Goal: Task Accomplishment & Management: Complete application form

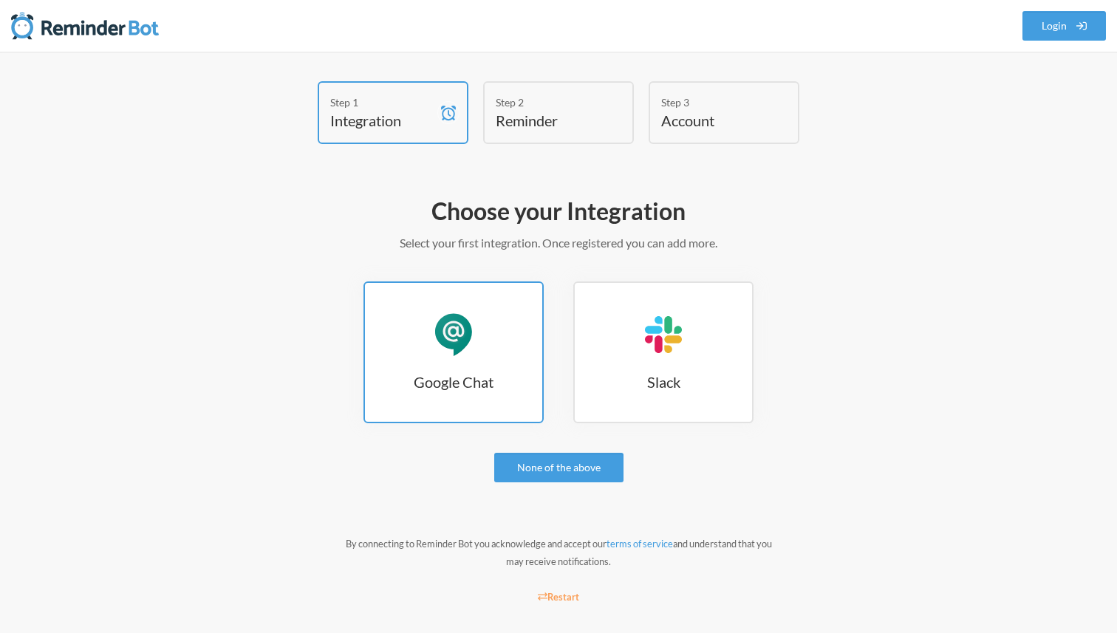
click at [485, 352] on link "Google Chat Google Chat" at bounding box center [454, 353] width 180 height 142
click at [492, 387] on h3 "Google Chat" at bounding box center [453, 382] width 177 height 21
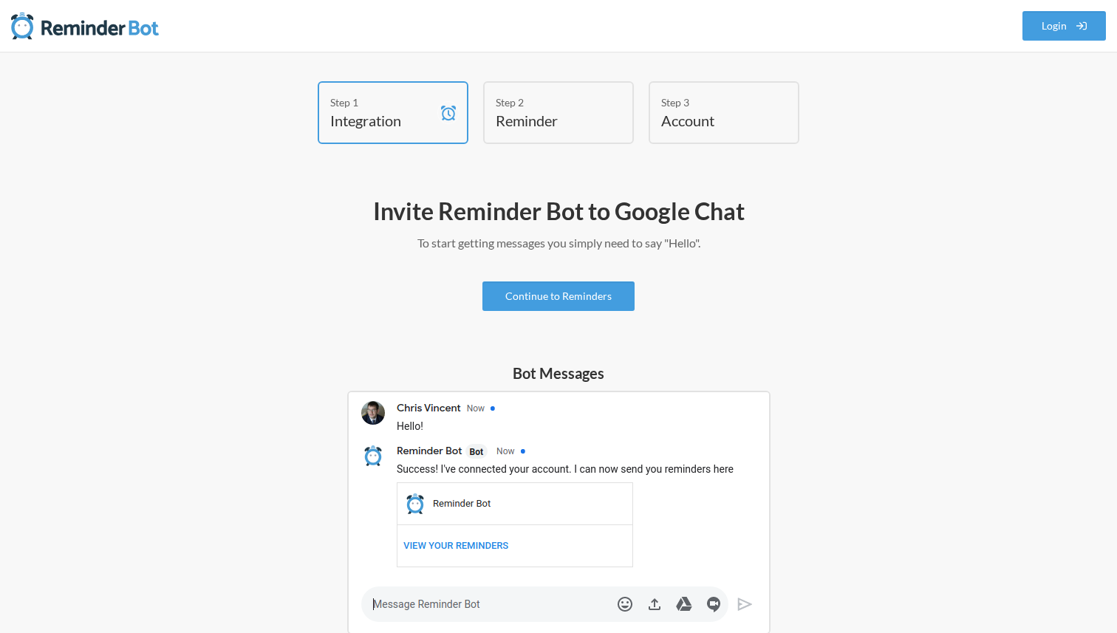
click at [329, 262] on div "Invite Reminder Bot to Google Chat To start getting messages you simply need to…" at bounding box center [558, 602] width 857 height 828
click at [542, 302] on link "Continue to Reminders" at bounding box center [559, 297] width 152 height 30
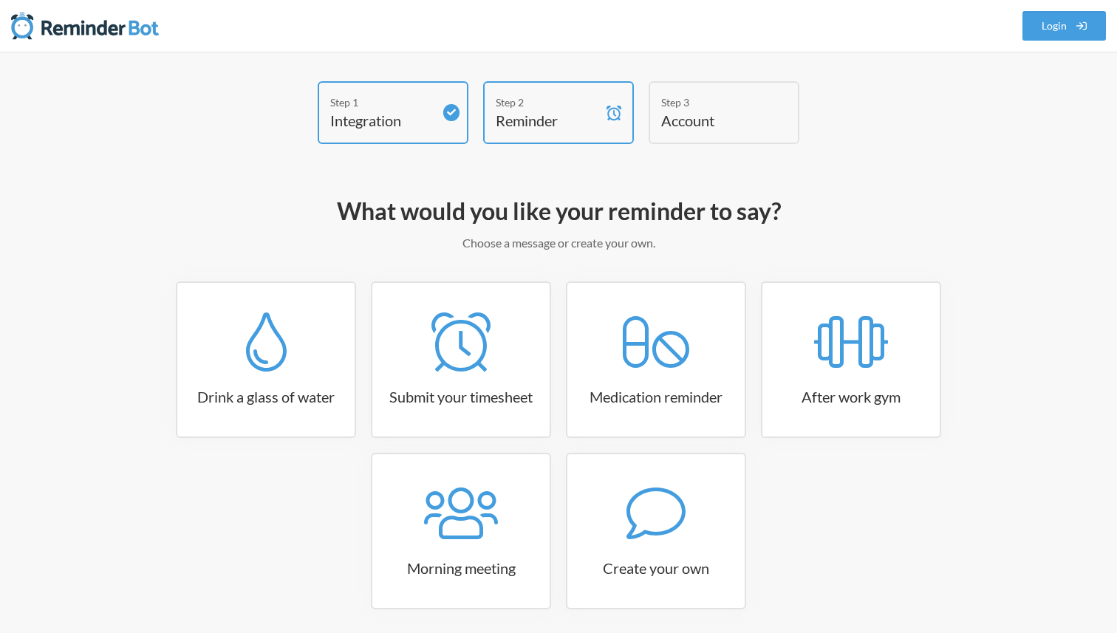
click at [245, 212] on h2 "What would you like your reminder to say?" at bounding box center [558, 211] width 857 height 31
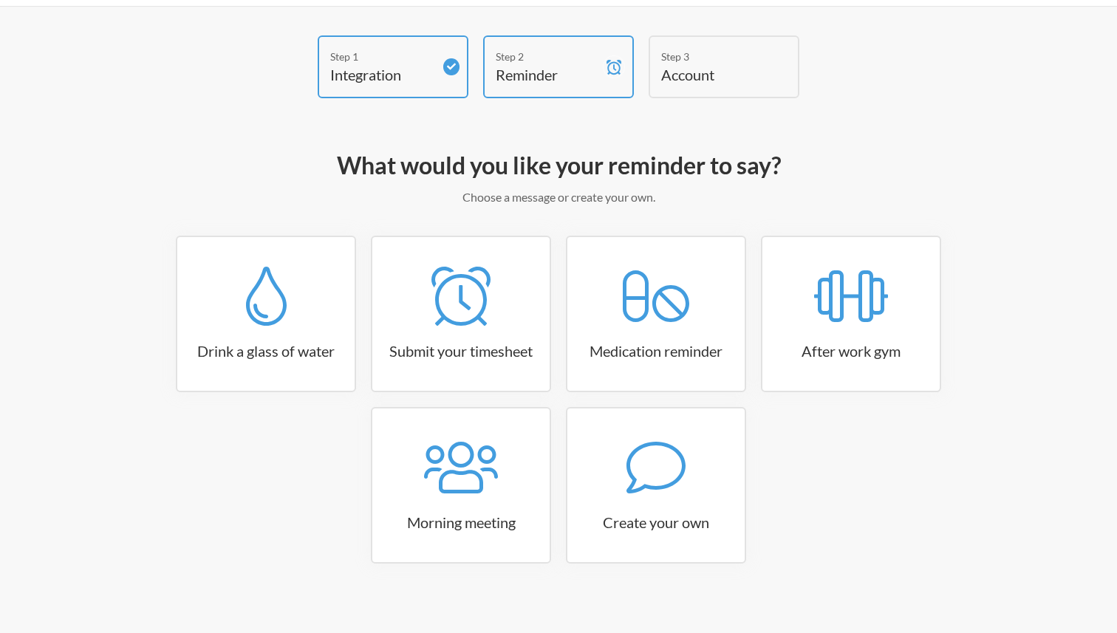
scroll to position [57, 0]
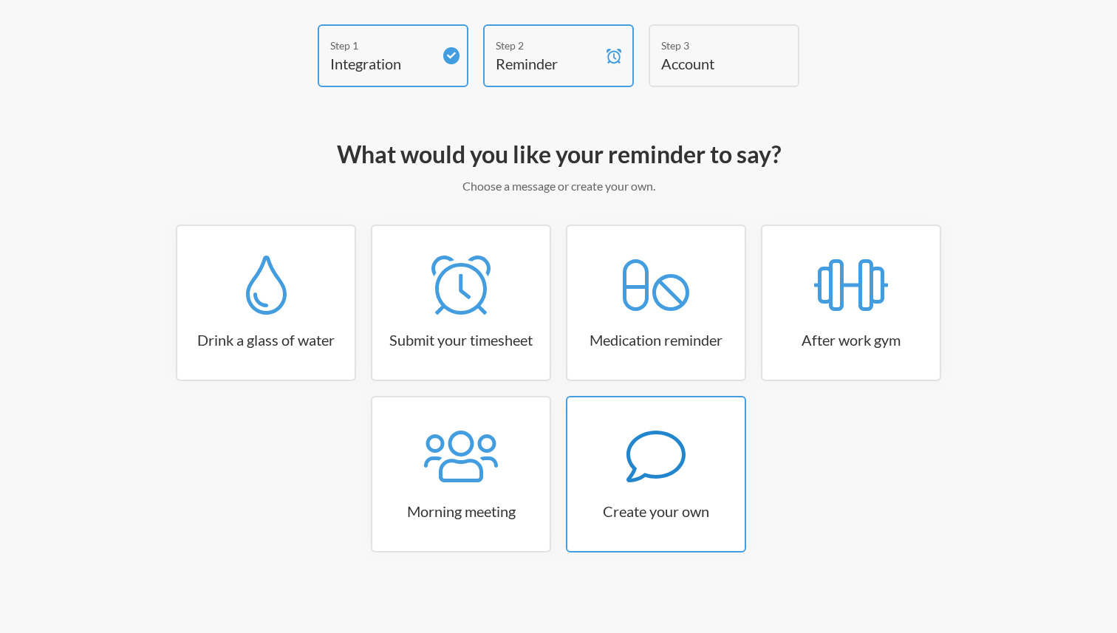
click at [689, 480] on div at bounding box center [656, 456] width 177 height 59
select select "07:30:00"
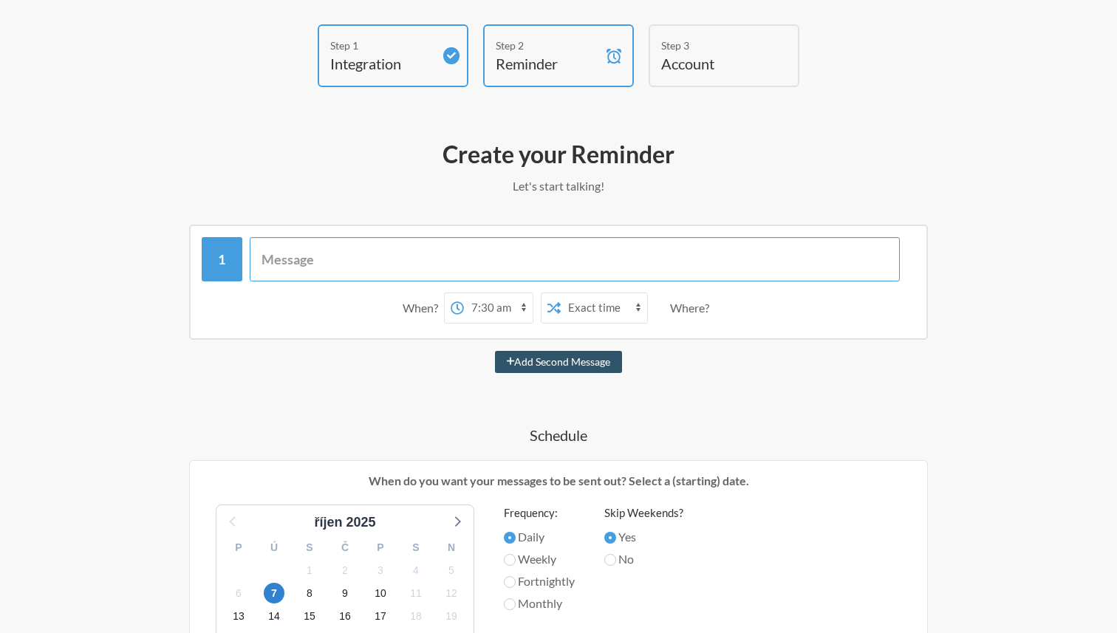
click at [343, 260] on input "text" at bounding box center [575, 259] width 651 height 44
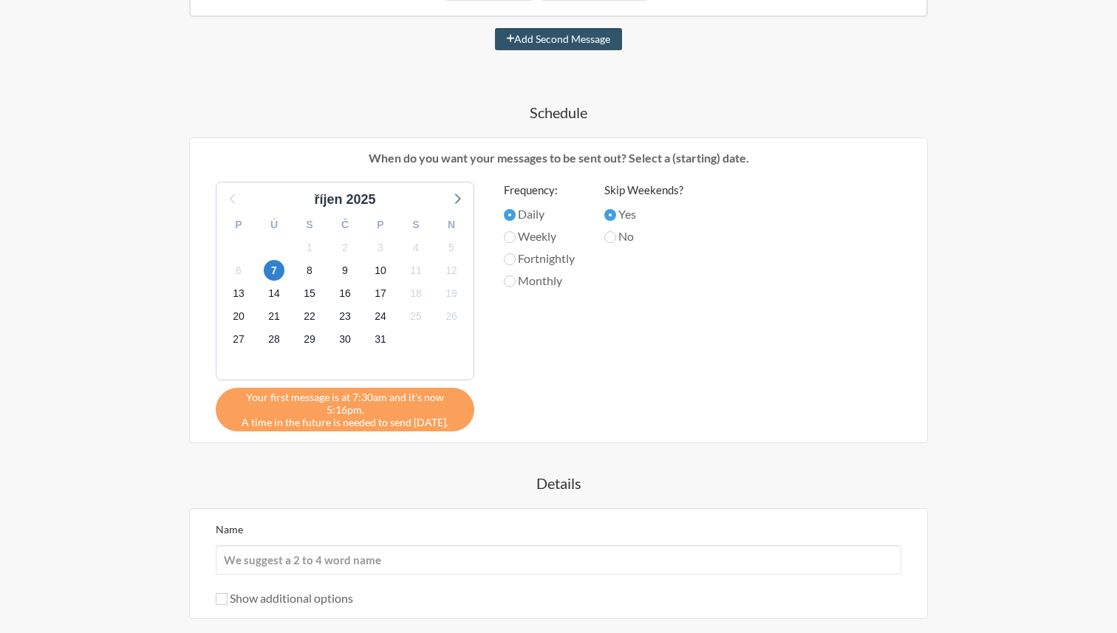
scroll to position [544, 0]
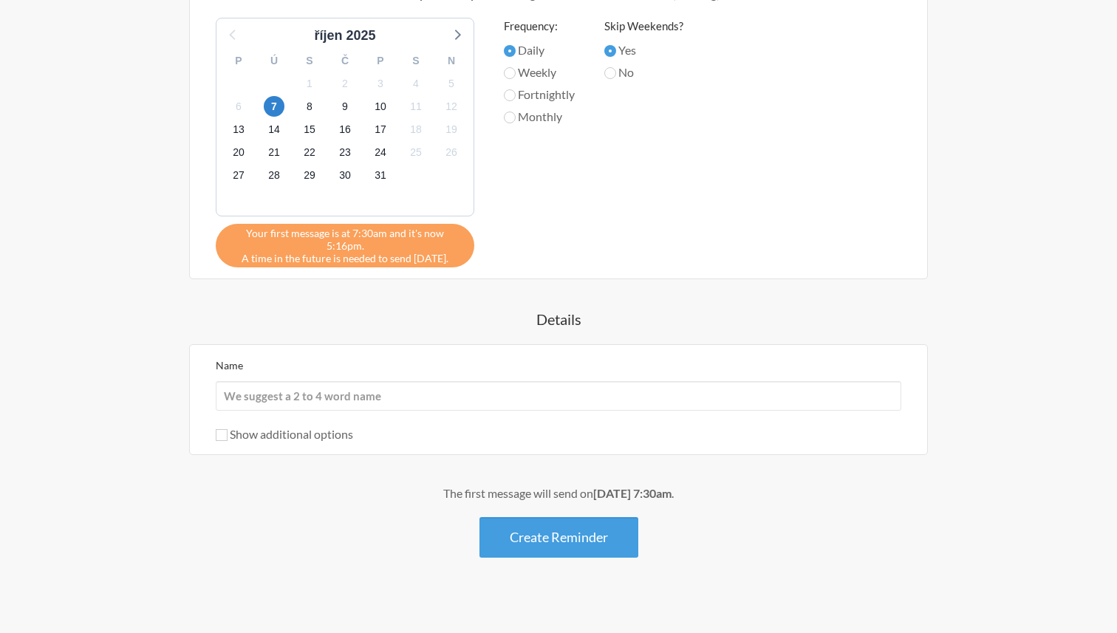
click at [166, 309] on h4 "Details" at bounding box center [558, 319] width 857 height 21
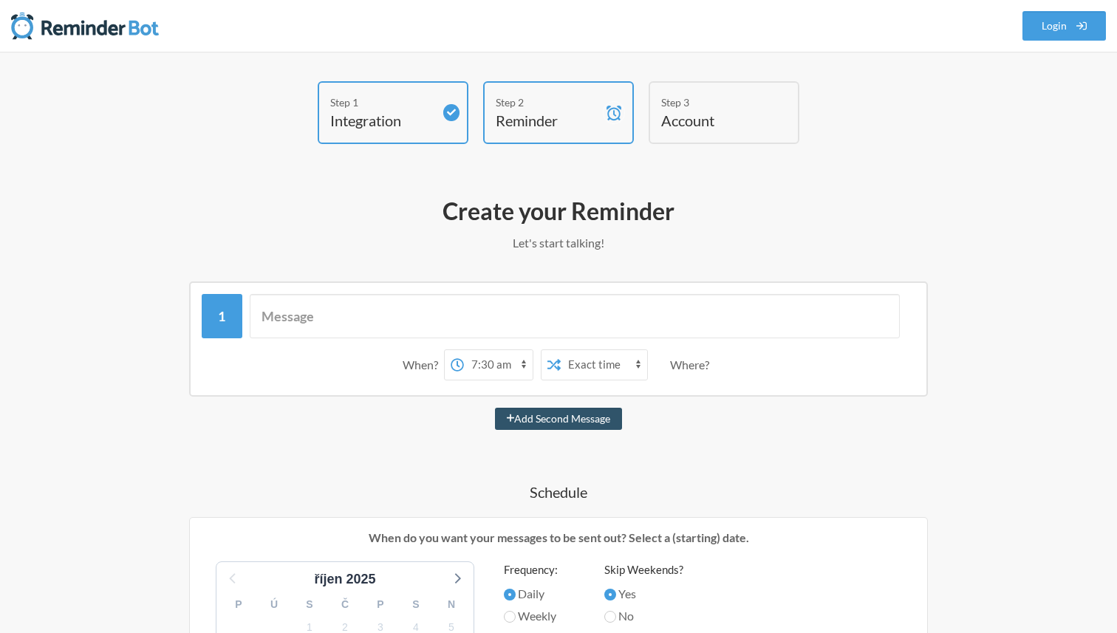
click at [125, 32] on img at bounding box center [85, 26] width 148 height 30
click at [1049, 28] on link "Login" at bounding box center [1065, 26] width 84 height 30
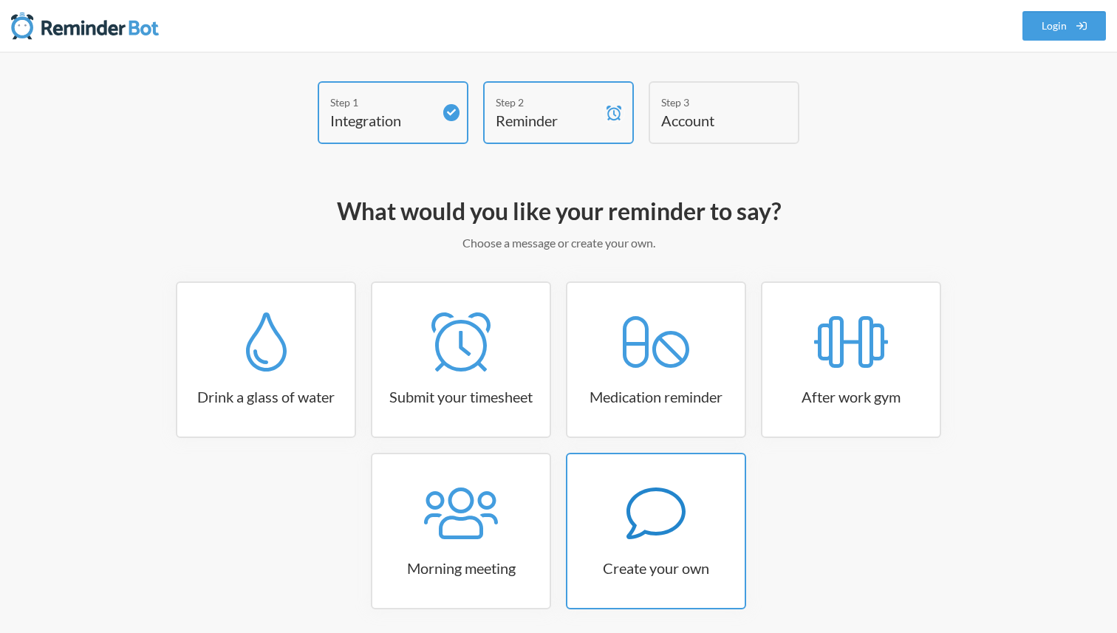
click at [715, 484] on div at bounding box center [656, 513] width 177 height 59
select select "10:30:00"
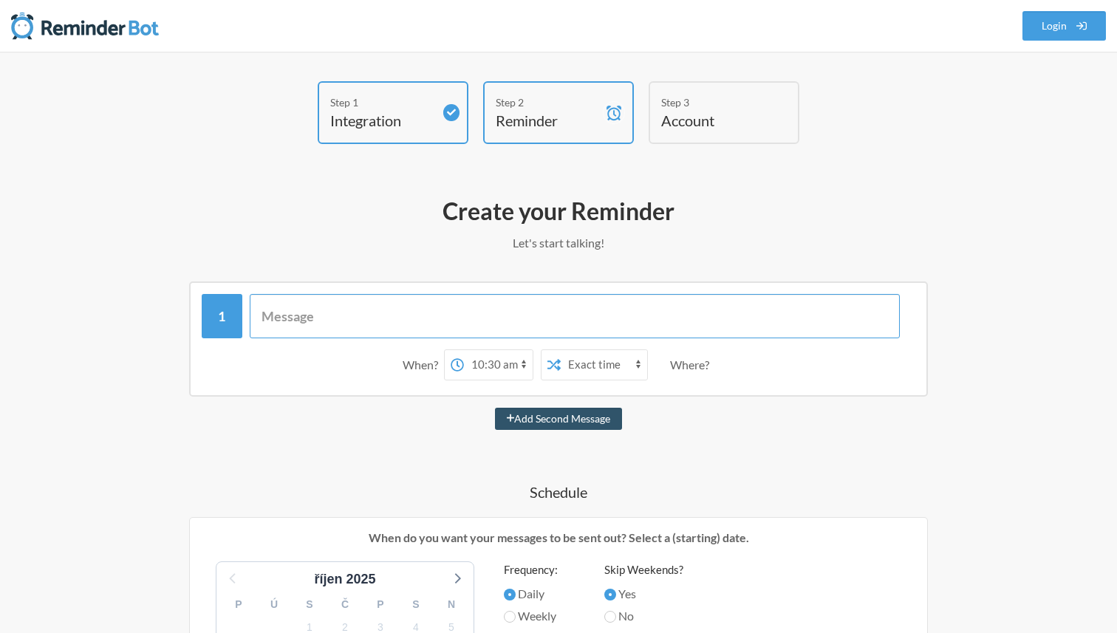
click at [423, 324] on input "text" at bounding box center [575, 316] width 651 height 44
type input "test"
click at [372, 420] on div "Add Second Message" at bounding box center [558, 419] width 857 height 22
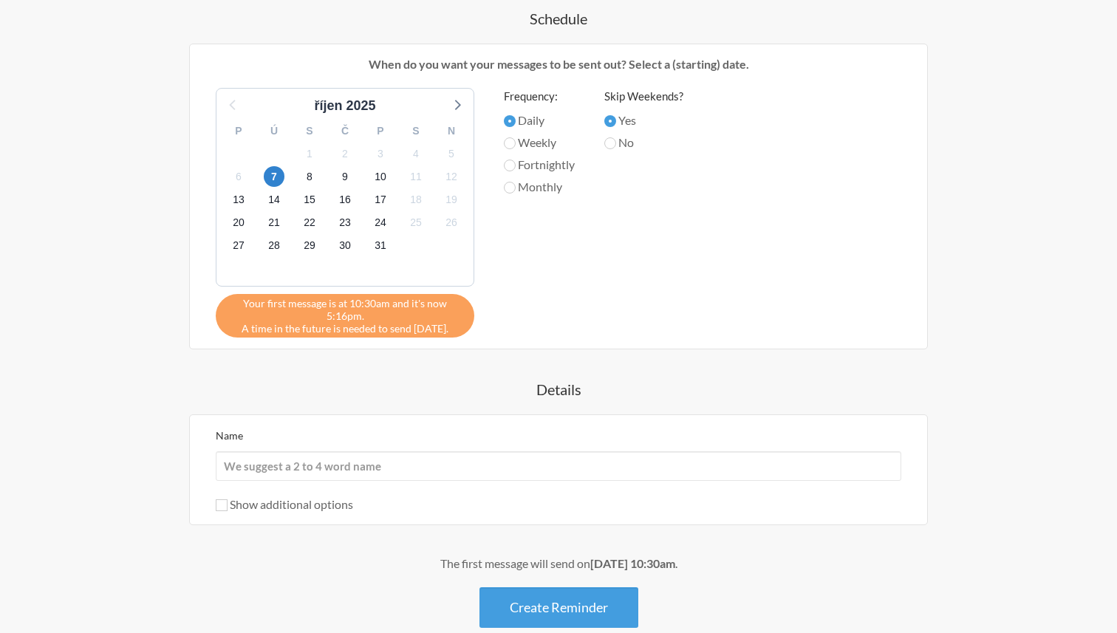
scroll to position [508, 0]
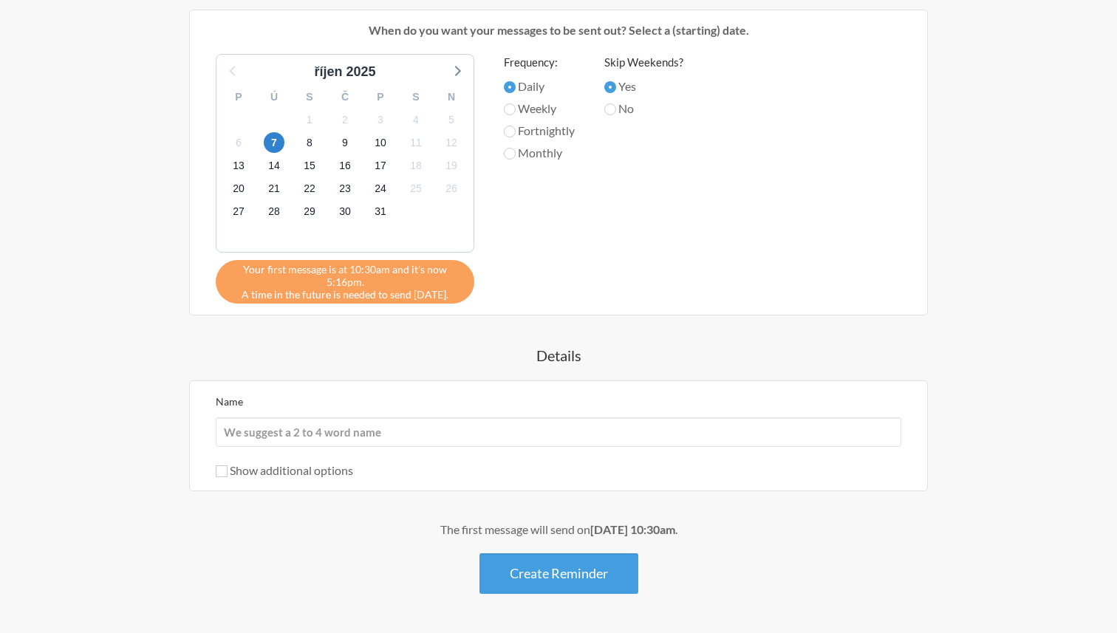
click at [445, 350] on h4 "Details" at bounding box center [558, 355] width 857 height 21
click at [313, 143] on span "8" at bounding box center [309, 142] width 21 height 21
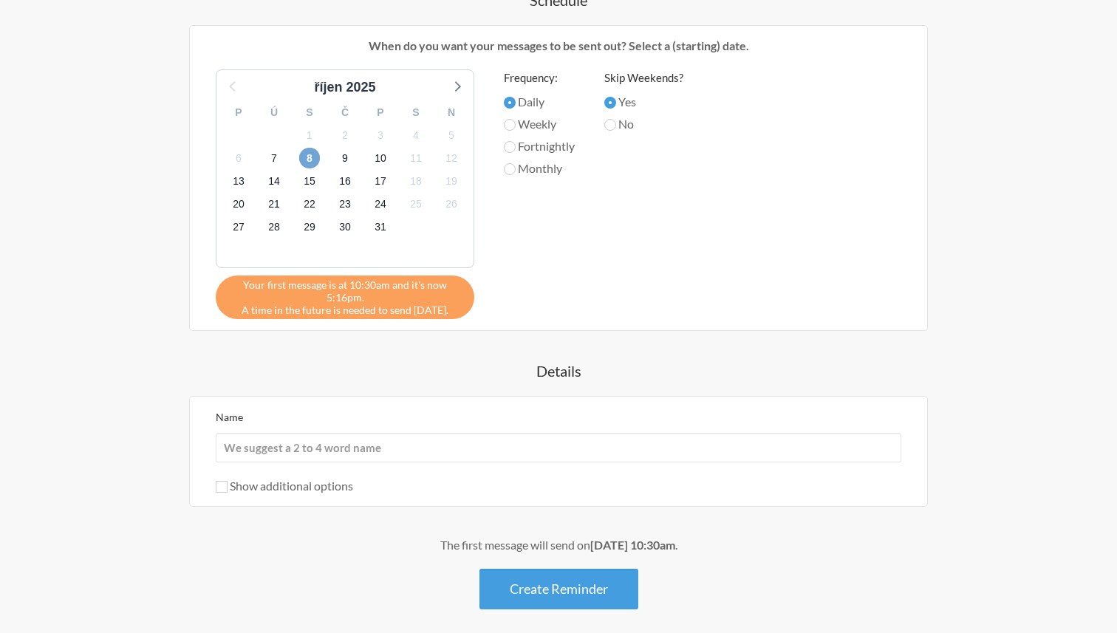
scroll to position [499, 0]
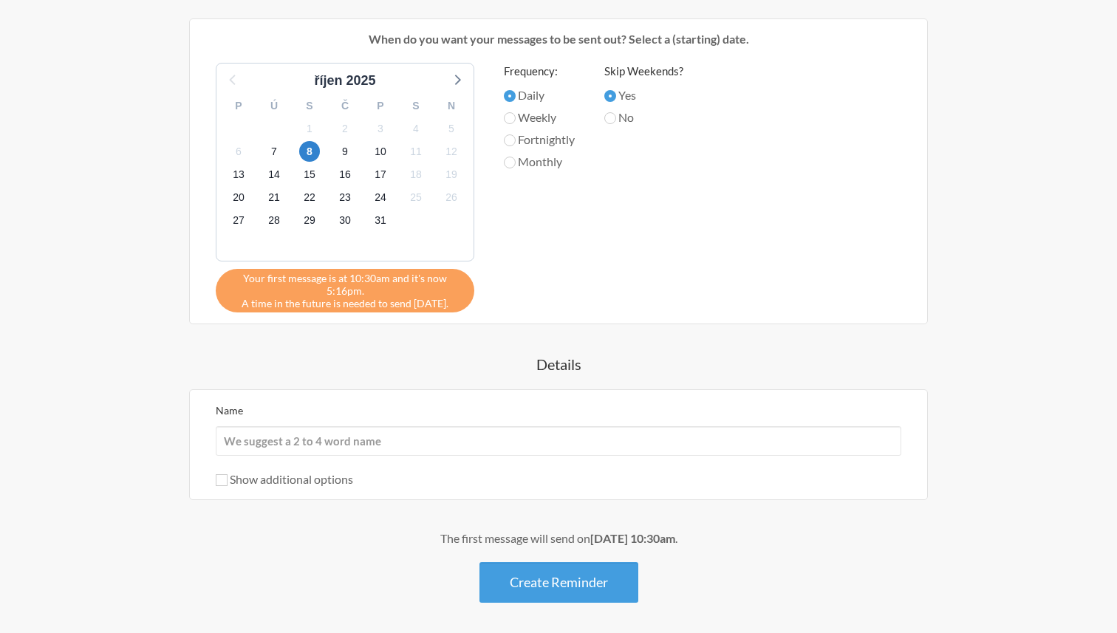
click at [441, 399] on div "Name Show additional options Hide this reminder from calendars Stop sending mes…" at bounding box center [558, 444] width 739 height 111
click at [442, 443] on input "Name" at bounding box center [559, 441] width 686 height 30
type input "Testing"
click at [326, 475] on label "Show additional options" at bounding box center [284, 479] width 137 height 14
click at [228, 475] on input "Show additional options" at bounding box center [222, 480] width 12 height 12
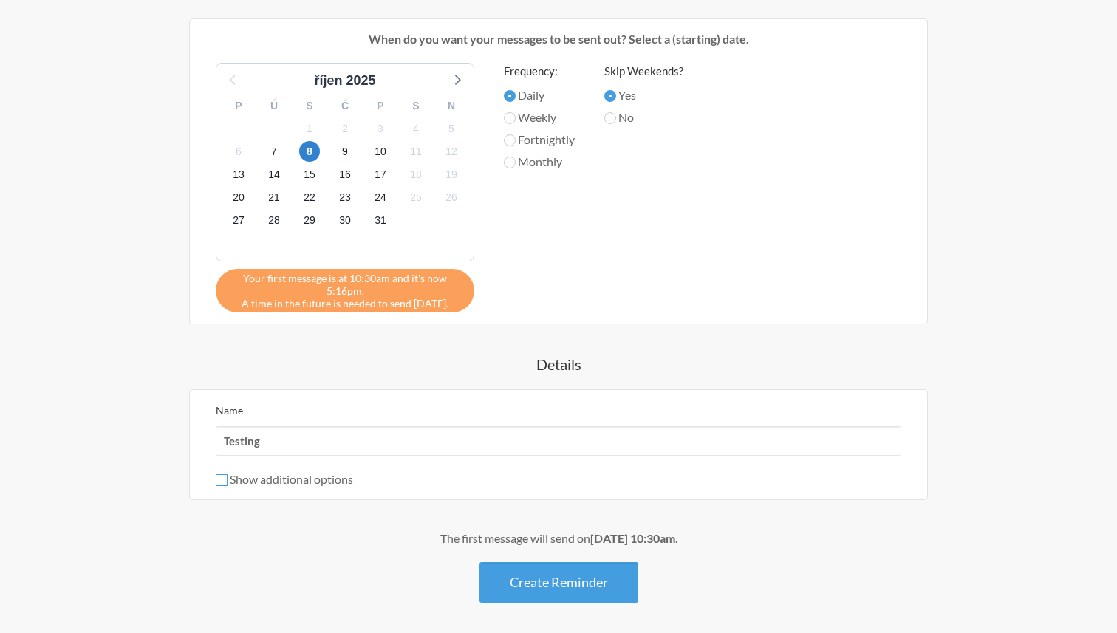
checkbox input "true"
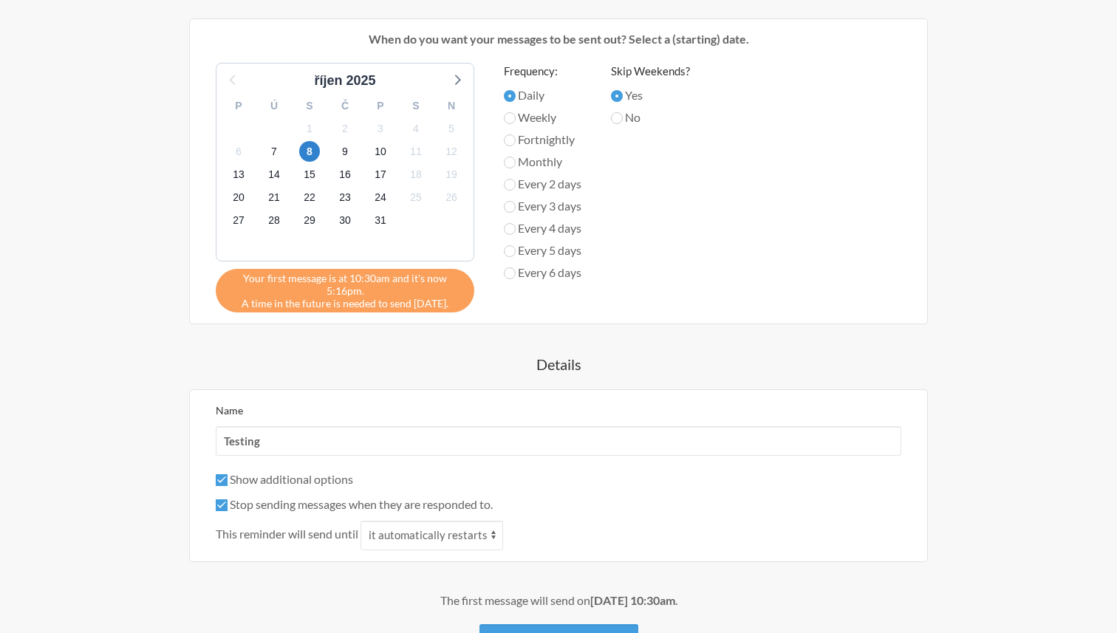
click at [344, 507] on label "Stop sending messages when they are responded to." at bounding box center [354, 504] width 277 height 14
click at [228, 507] on input "Stop sending messages when they are responded to." at bounding box center [222, 506] width 12 height 12
click at [344, 507] on label "Stop sending messages when they are responded to." at bounding box center [354, 504] width 277 height 14
click at [228, 507] on input "Stop sending messages when they are responded to." at bounding box center [222, 506] width 12 height 12
checkbox input "true"
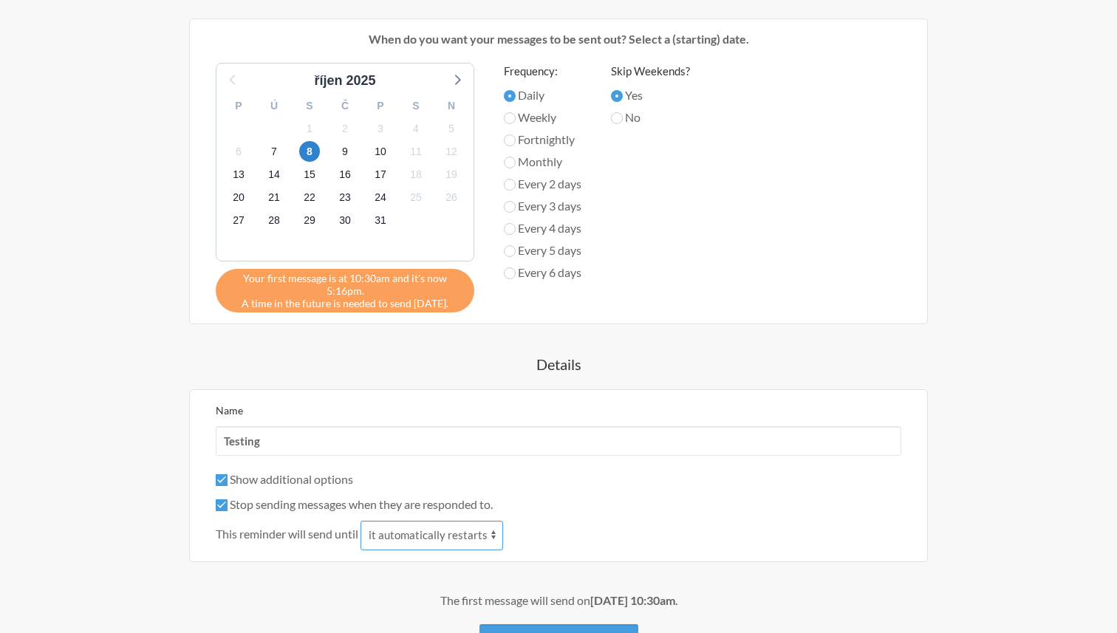
click at [386, 533] on select "it automatically restarts it is replied to" at bounding box center [432, 536] width 143 height 30
click at [363, 521] on select "it automatically restarts it is replied to" at bounding box center [432, 536] width 143 height 30
click at [375, 550] on div "Name Testing Show additional options Hide this reminder from calendars Stop sen…" at bounding box center [558, 475] width 739 height 173
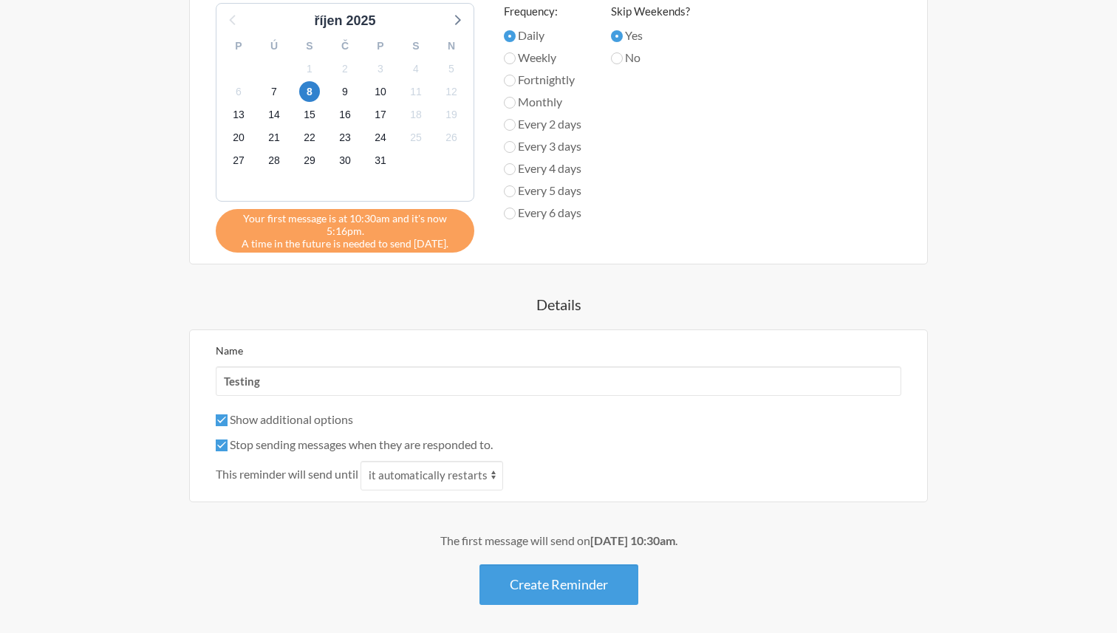
scroll to position [566, 0]
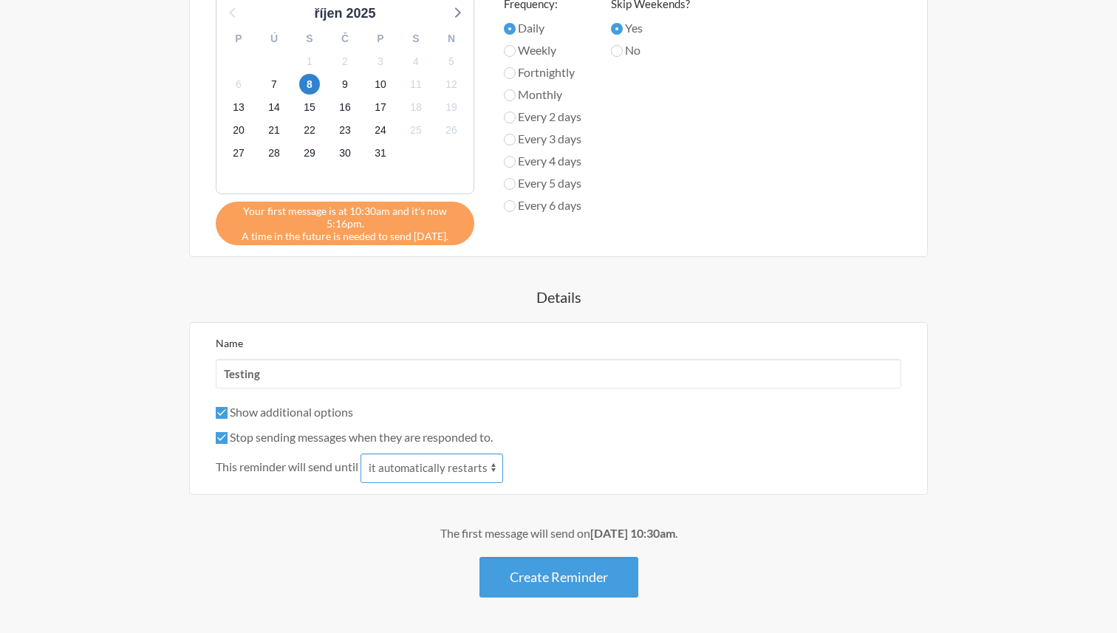
click at [396, 474] on select "it automatically restarts it is replied to" at bounding box center [432, 469] width 143 height 30
select select "1"
click at [363, 454] on select "it automatically restarts it is replied to" at bounding box center [432, 469] width 143 height 30
click at [593, 573] on button "Create Reminder" at bounding box center [559, 577] width 159 height 41
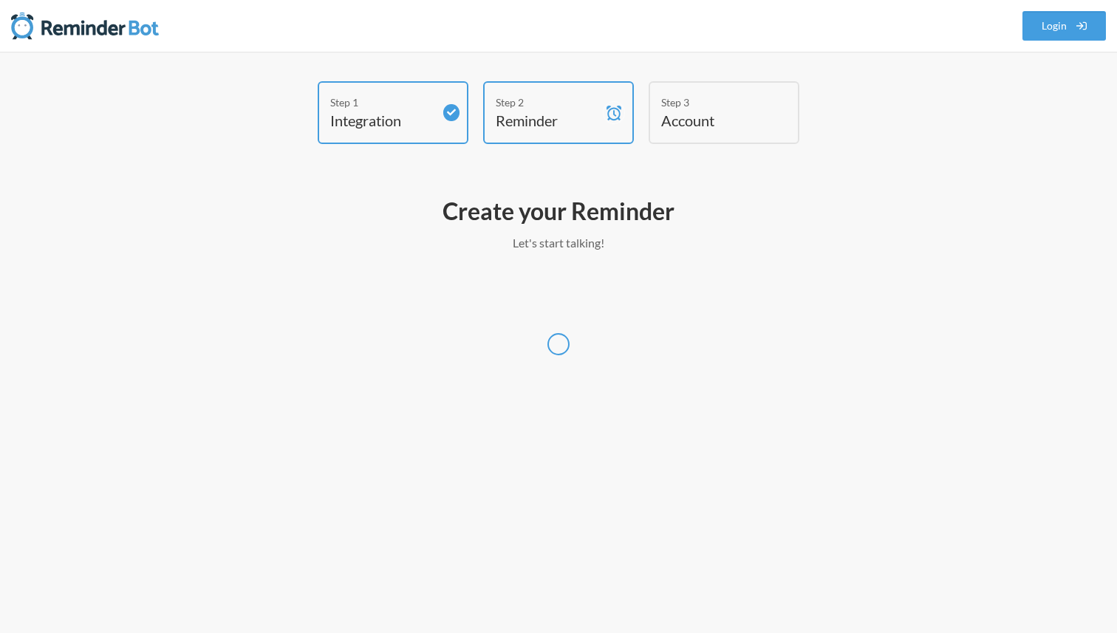
select select "Europe/[GEOGRAPHIC_DATA]"
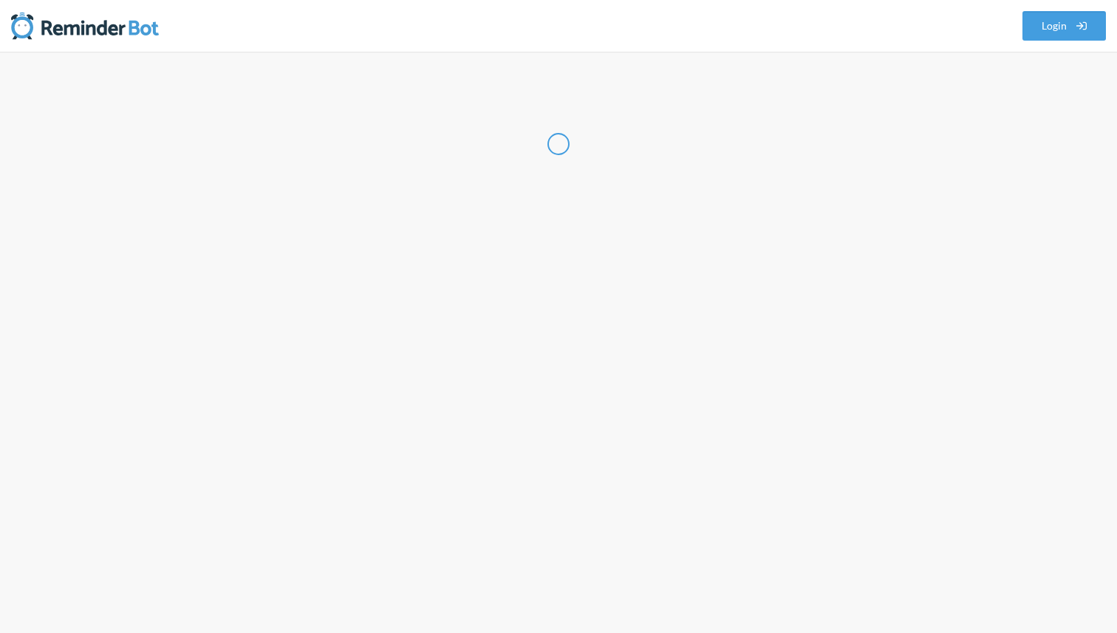
select select "CZ"
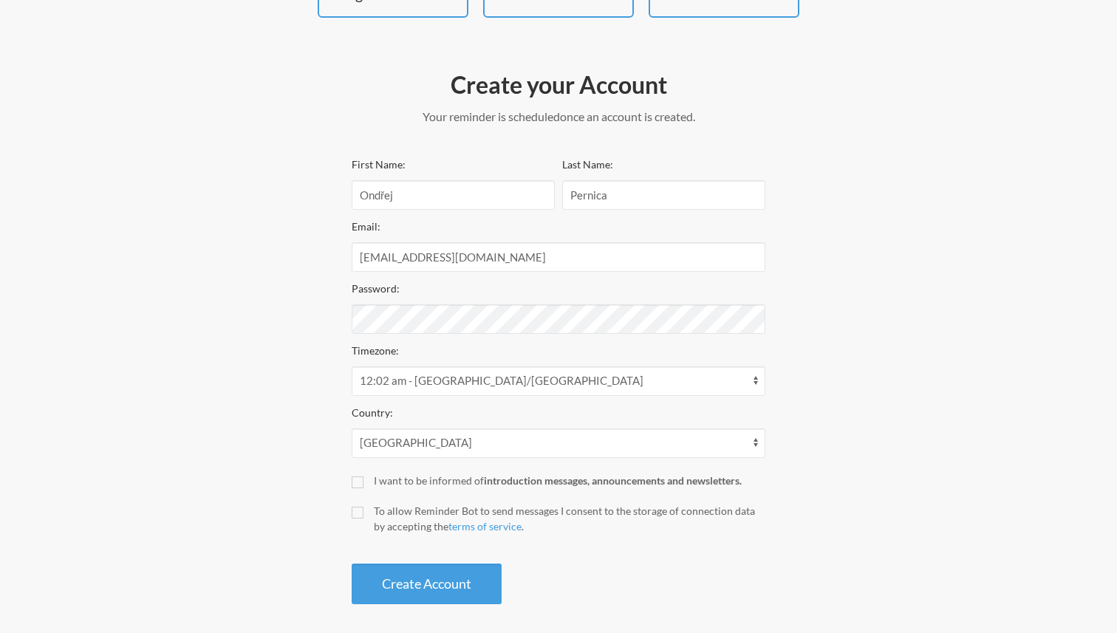
scroll to position [134, 0]
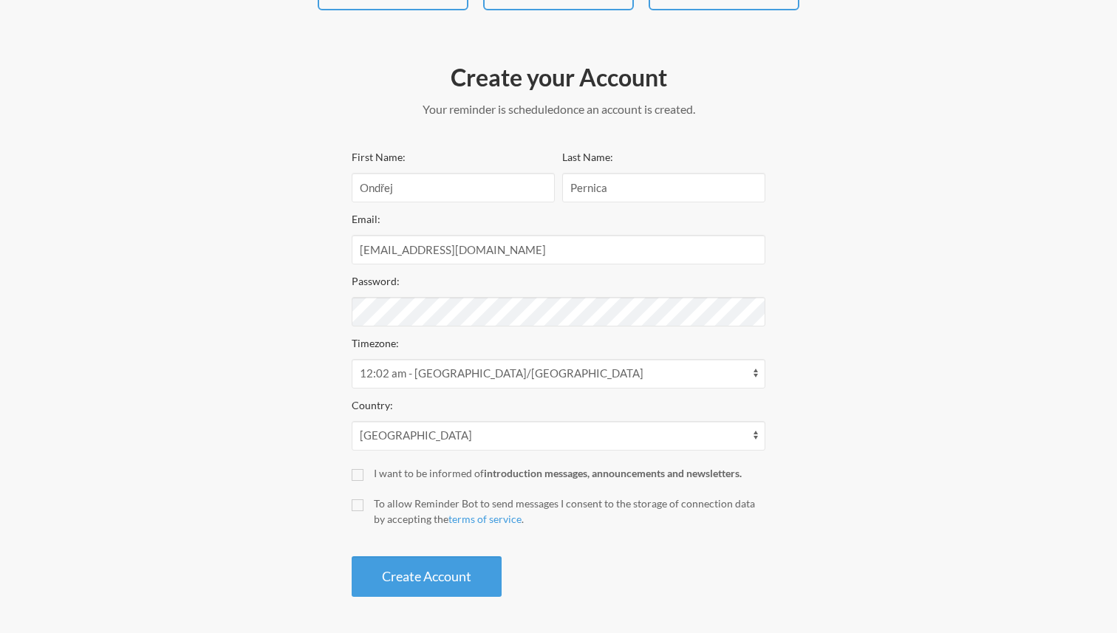
click at [320, 386] on div "Step 1 Integration Step 2 Reminder Step 3 Account Create your Account Your remi…" at bounding box center [558, 276] width 887 height 657
click at [315, 430] on div "Step 1 Integration Step 2 Reminder Step 3 Account Create your Account Your remi…" at bounding box center [558, 276] width 887 height 657
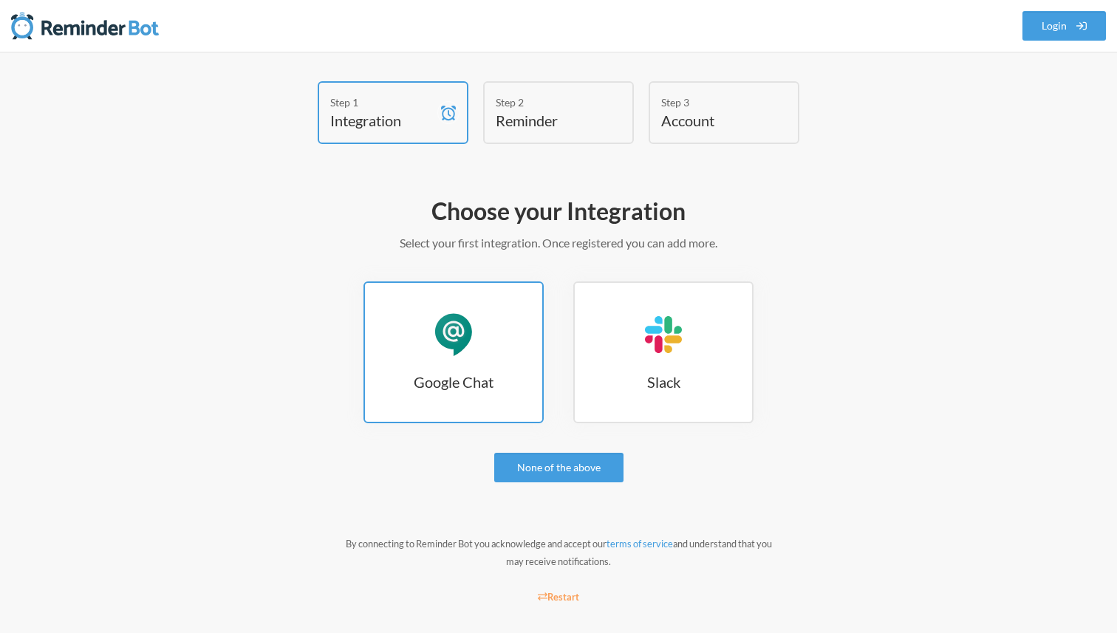
click at [479, 338] on link "Google Chat Google Chat" at bounding box center [454, 353] width 180 height 142
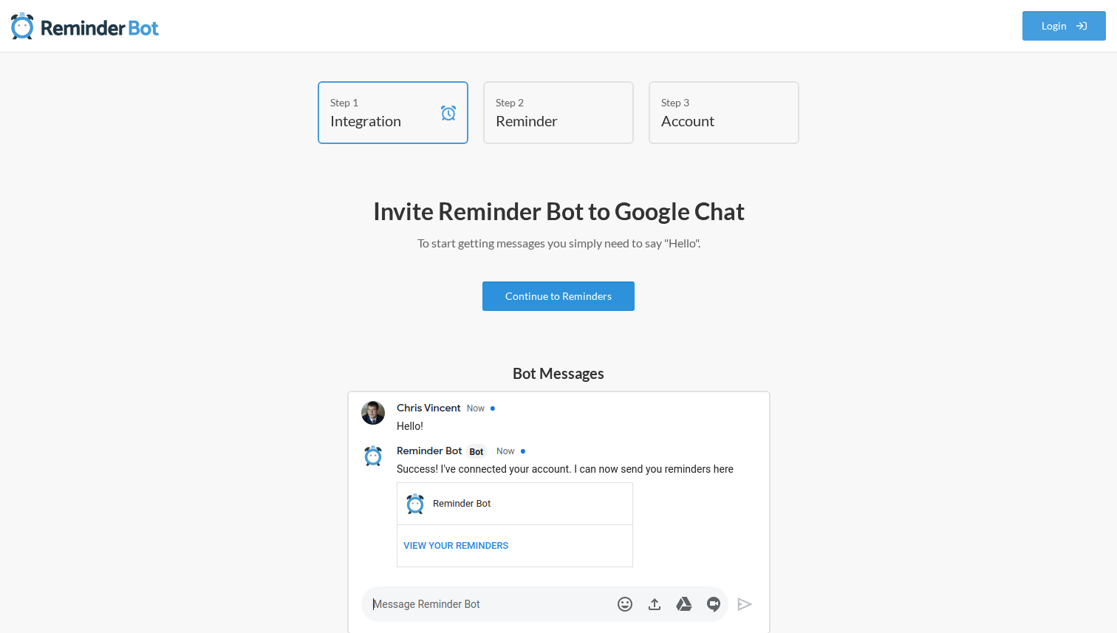
click at [579, 296] on link "Continue to Reminders" at bounding box center [559, 297] width 152 height 30
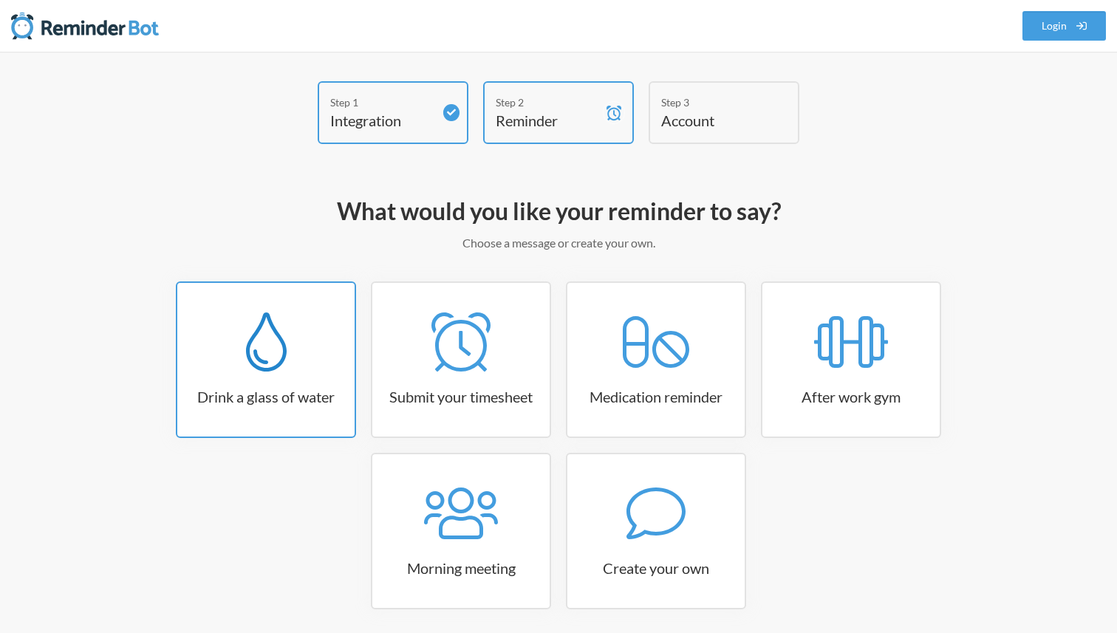
click at [260, 361] on icon at bounding box center [266, 342] width 41 height 59
select select "06:30:00"
select select "true"
select select "11:00:00"
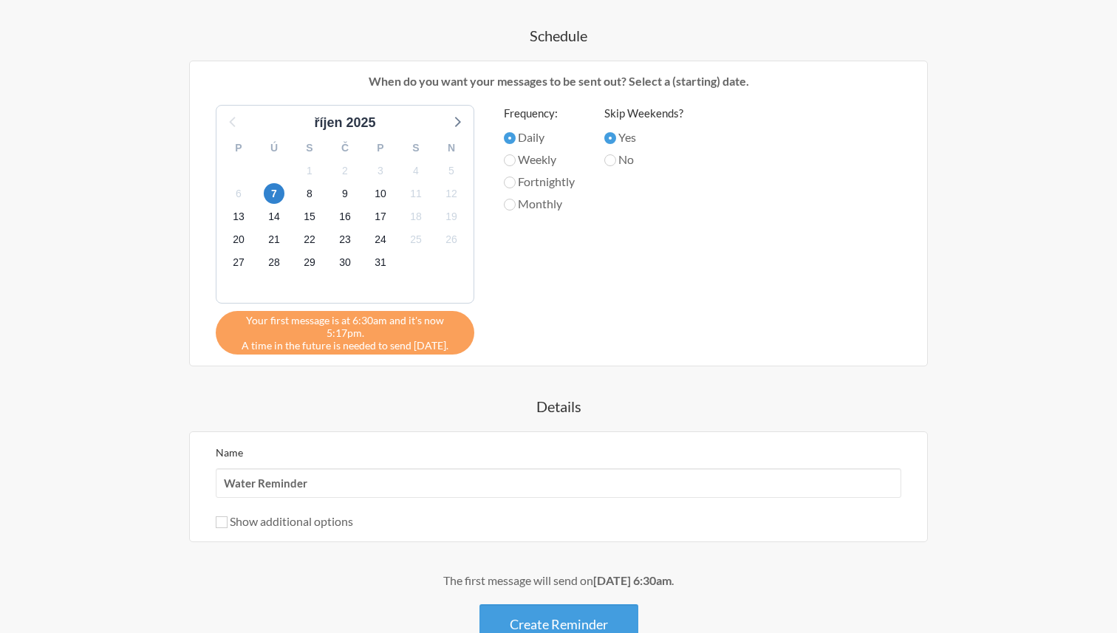
scroll to position [670, 0]
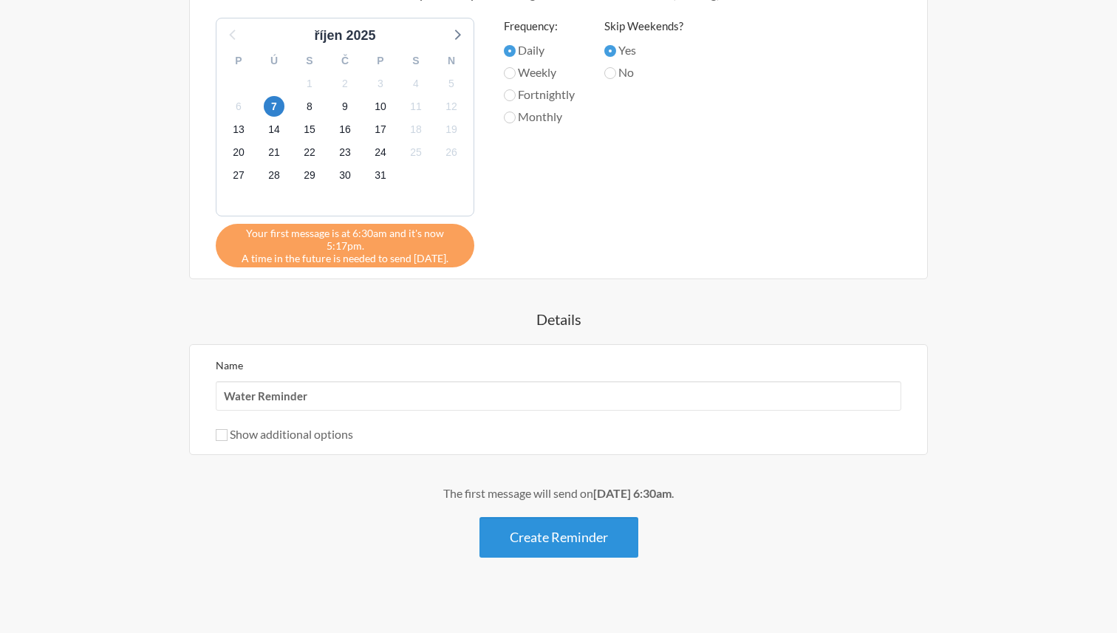
click at [507, 524] on button "Create Reminder" at bounding box center [559, 537] width 159 height 41
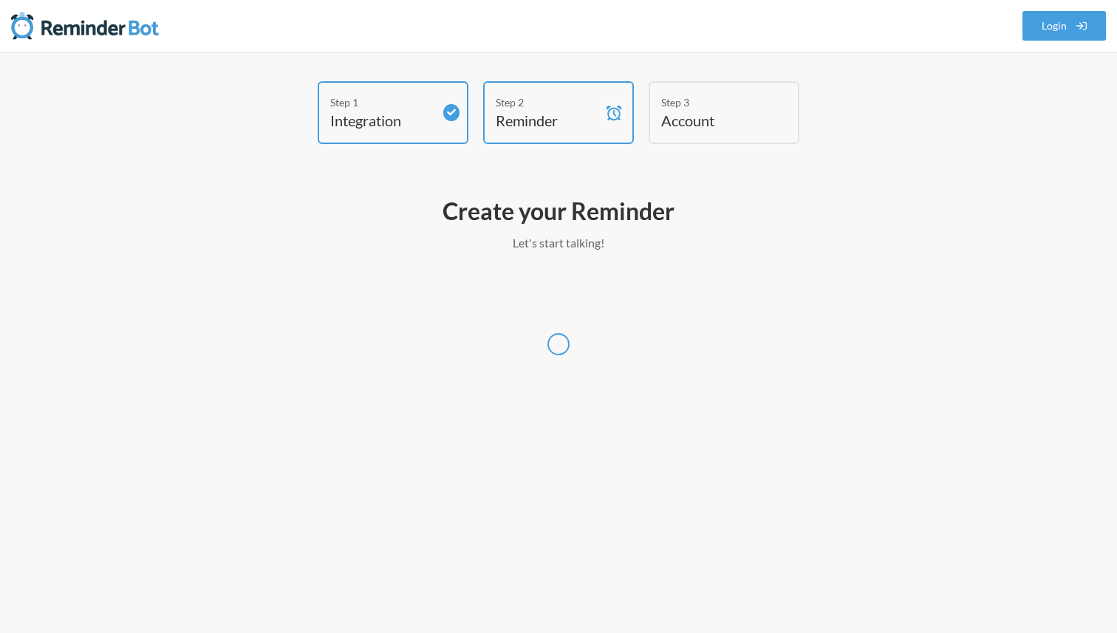
scroll to position [0, 0]
select select "Europe/[GEOGRAPHIC_DATA]"
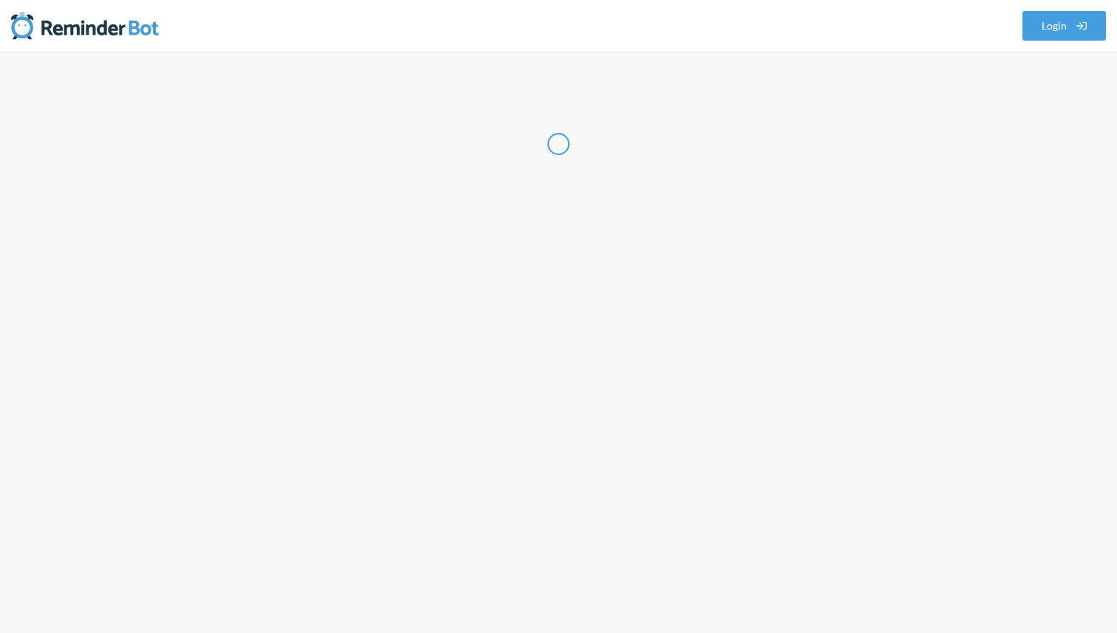
select select "CZ"
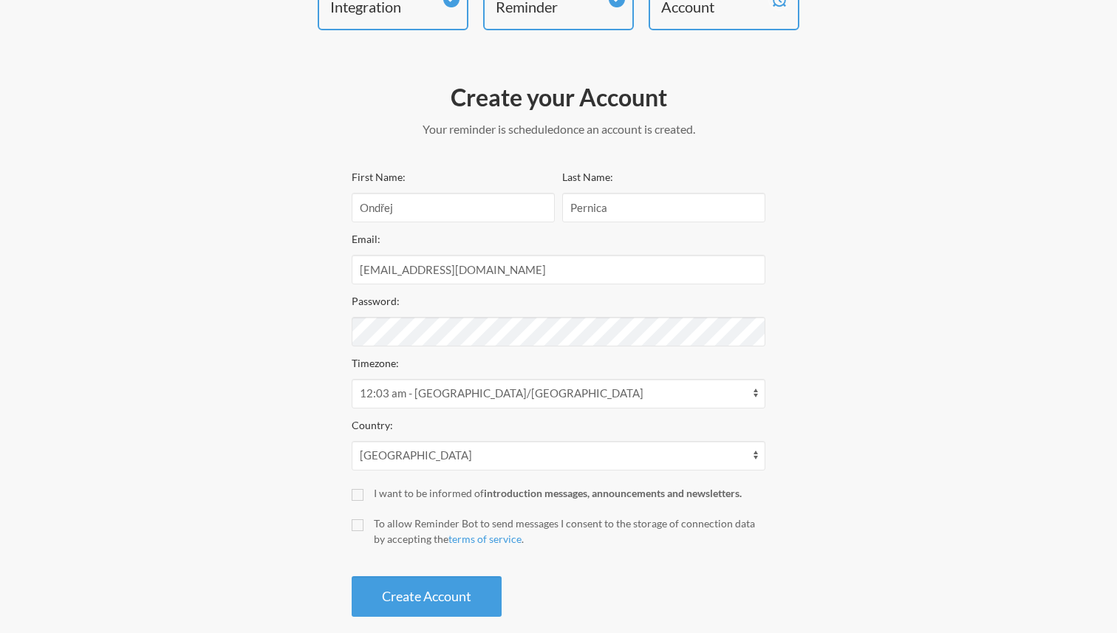
scroll to position [134, 0]
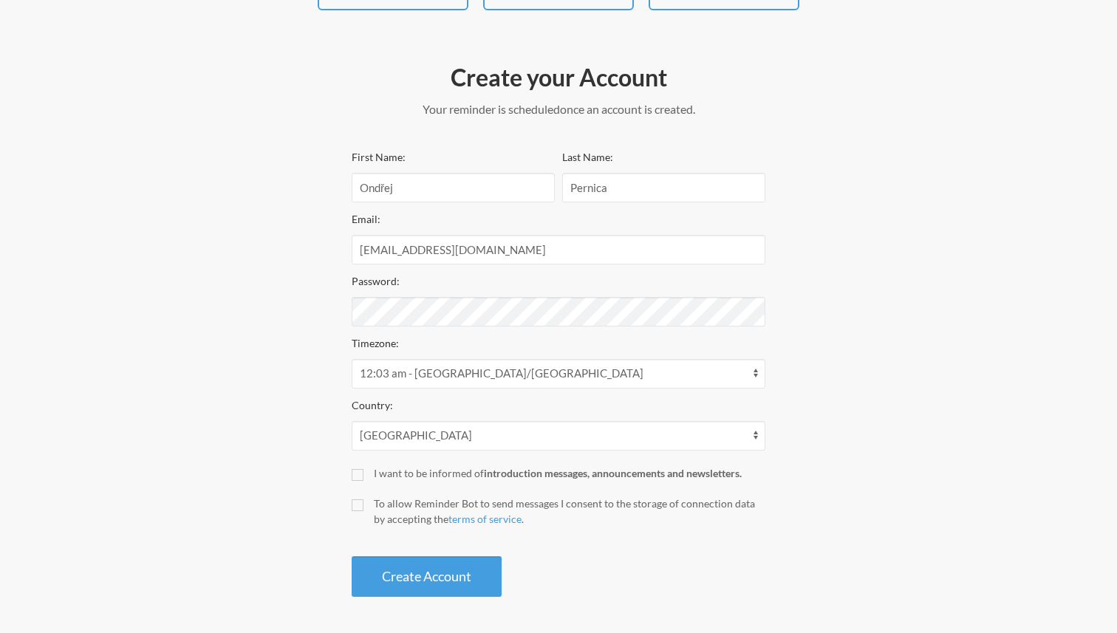
click at [288, 328] on div "Step 1 Integration Step 2 Reminder Step 3 Account Create your Account Your remi…" at bounding box center [558, 276] width 887 height 657
click at [378, 475] on div "I want to be informed of introduction messages, announcements and newsletters." at bounding box center [570, 474] width 392 height 16
click at [364, 475] on input "I want to be informed of introduction messages, announcements and newsletters." at bounding box center [358, 475] width 12 height 12
checkbox input "true"
click at [387, 502] on div "To allow Reminder Bot to send messages I consent to the storage of connection d…" at bounding box center [570, 511] width 392 height 31
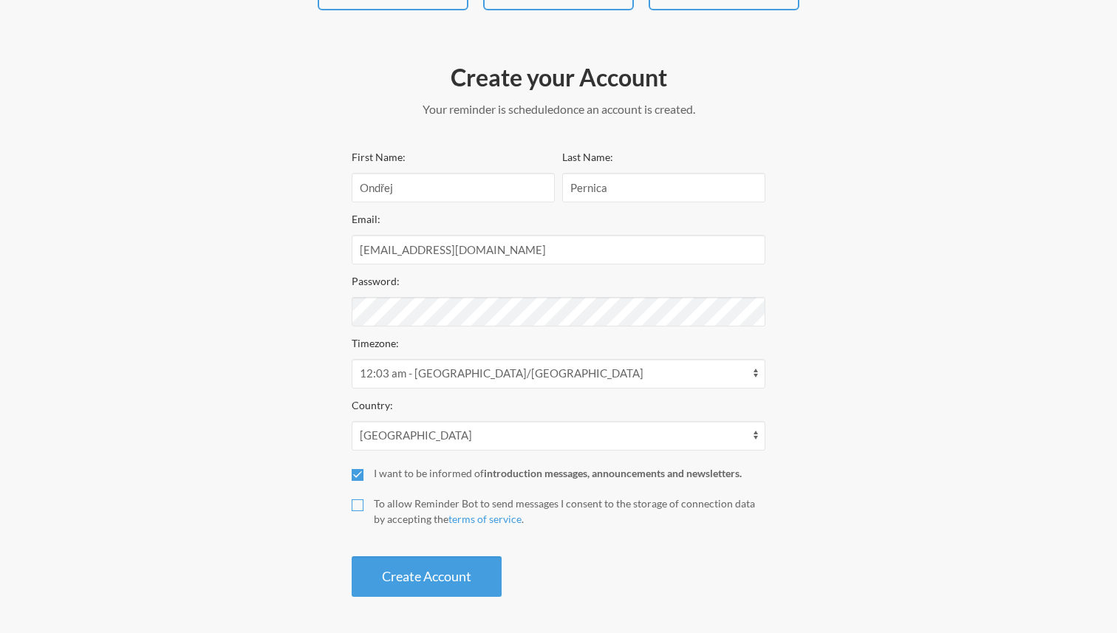
click at [364, 502] on input "To allow Reminder Bot to send messages I consent to the storage of connection d…" at bounding box center [358, 506] width 12 height 12
checkbox input "true"
click at [383, 476] on div "I want to be informed of introduction messages, announcements and newsletters." at bounding box center [570, 474] width 392 height 16
click at [364, 476] on input "I want to be informed of introduction messages, announcements and newsletters." at bounding box center [358, 475] width 12 height 12
checkbox input "false"
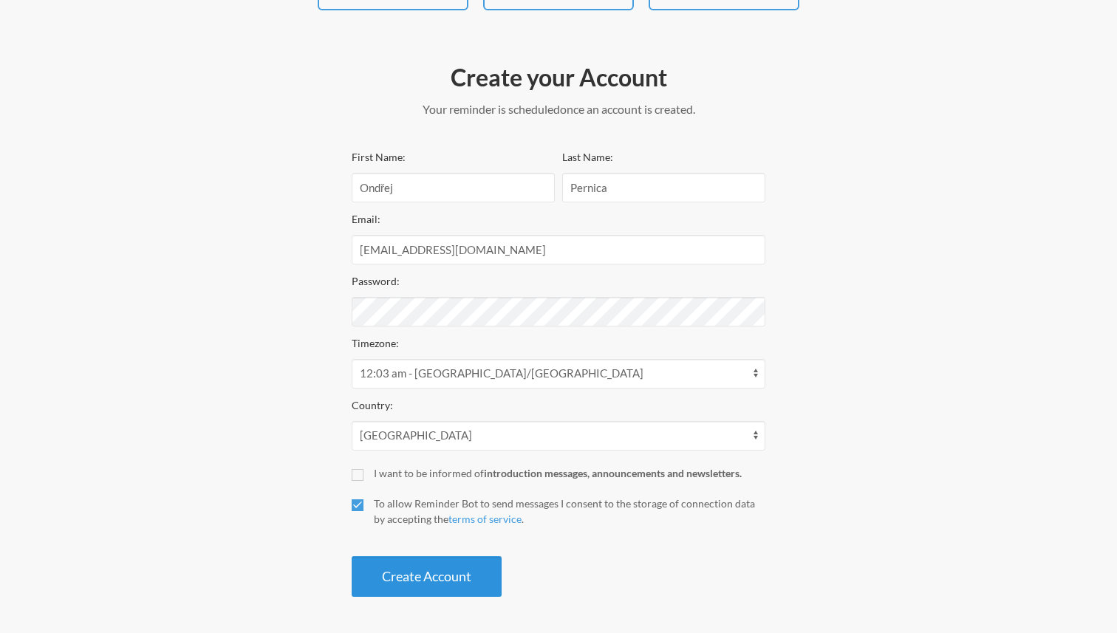
click at [425, 572] on button "Create Account" at bounding box center [427, 576] width 150 height 41
click at [437, 581] on button "Create Account" at bounding box center [427, 576] width 150 height 41
click at [325, 307] on div "Step 1 Integration Step 2 Reminder Step 3 Account Create your Account Your remi…" at bounding box center [558, 276] width 887 height 657
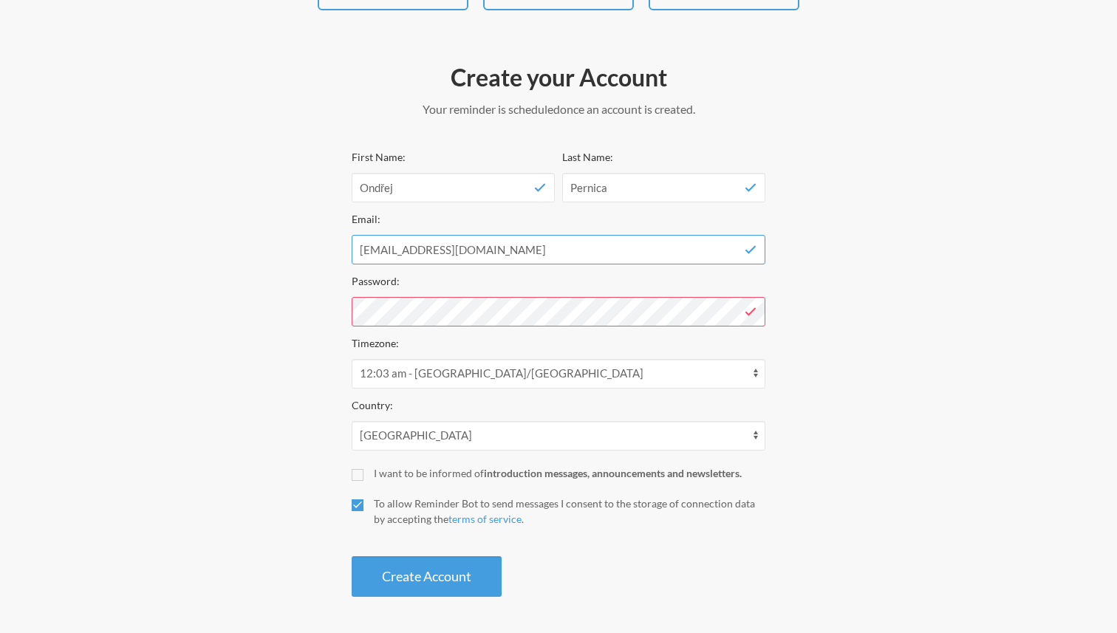
drag, startPoint x: 511, startPoint y: 248, endPoint x: 342, endPoint y: 249, distance: 169.2
click at [342, 249] on div "Create your Account Your reminder is scheduled and your trial will start once a…" at bounding box center [558, 330] width 443 height 550
click at [456, 568] on button "Create Account" at bounding box center [427, 576] width 150 height 41
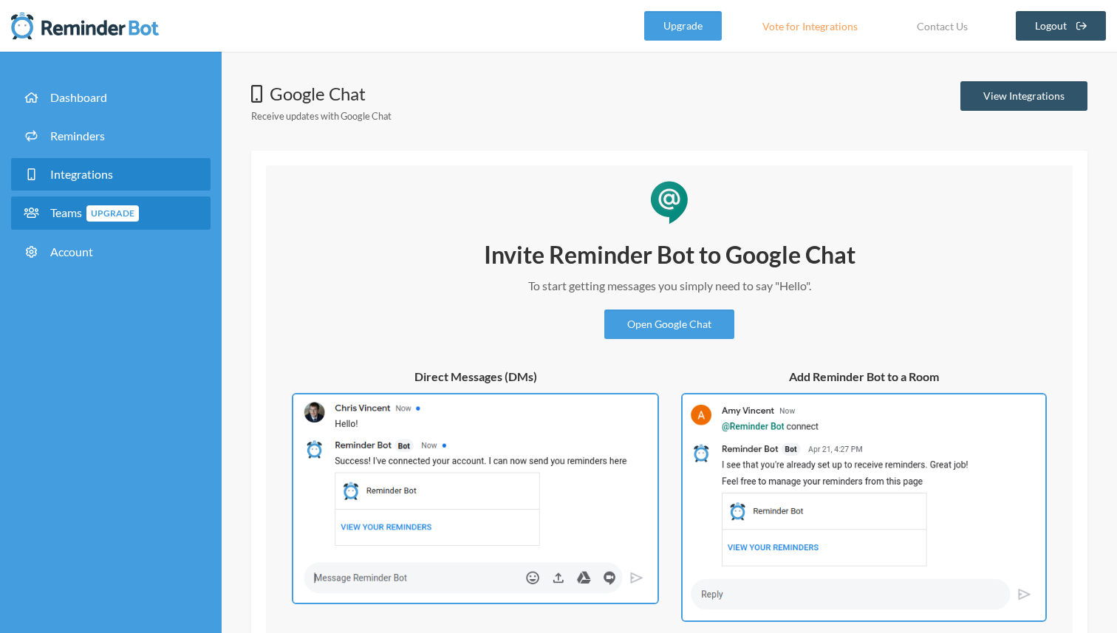
click at [163, 213] on link "Teams Upgrade" at bounding box center [111, 213] width 200 height 33
